Goal: Transaction & Acquisition: Purchase product/service

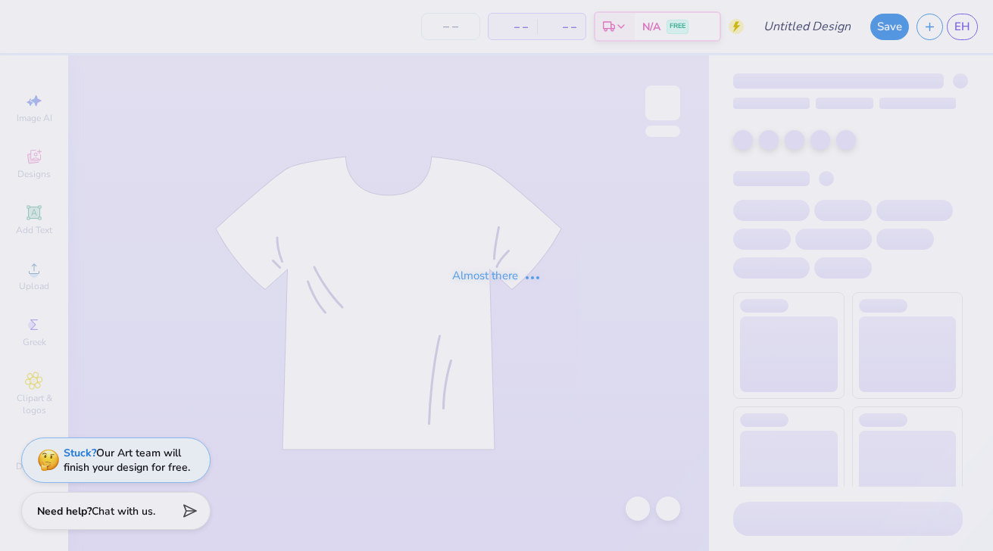
type input "[GEOGRAPHIC_DATA][US_STATE] : [PERSON_NAME]"
type input "12"
type input "24"
type input "[PERSON_NAME] : [GEOGRAPHIC_DATA][US_STATE]"
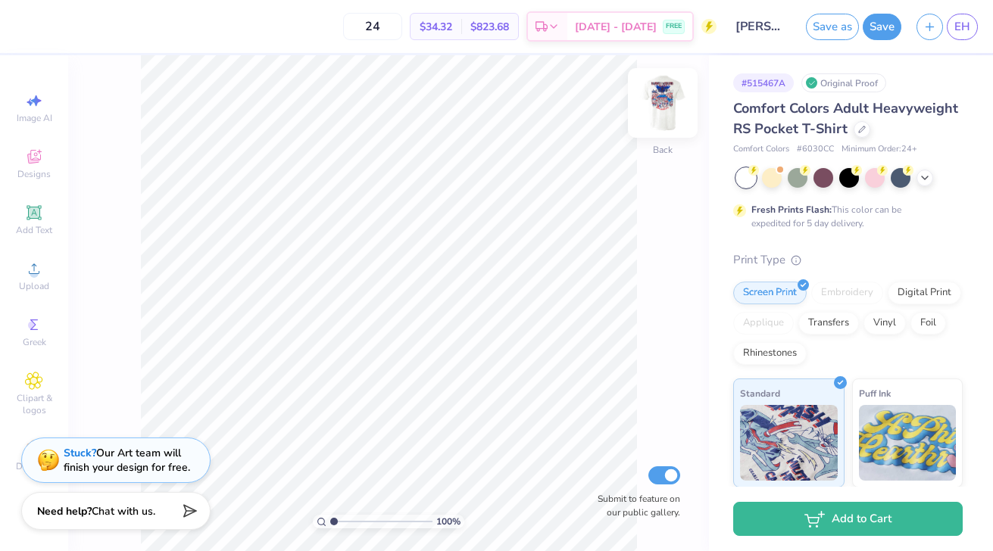
click at [655, 111] on img at bounding box center [662, 103] width 61 height 61
